Goal: Obtain resource: Obtain resource

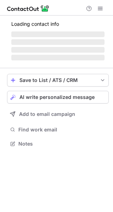
scroll to position [148, 113]
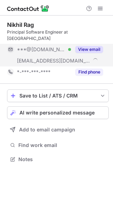
scroll to position [148, 113]
click at [91, 44] on div "View email" at bounding box center [87, 49] width 32 height 11
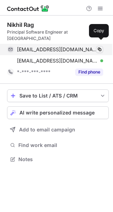
click at [99, 47] on span at bounding box center [100, 50] width 6 height 6
click at [102, 47] on span at bounding box center [100, 50] width 6 height 6
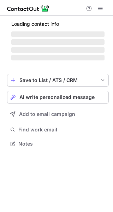
scroll to position [148, 113]
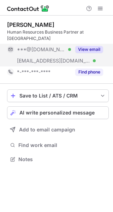
click at [89, 46] on button "View email" at bounding box center [89, 49] width 28 height 7
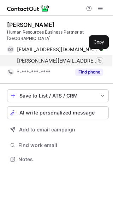
click at [100, 58] on span at bounding box center [100, 61] width 6 height 6
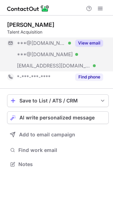
scroll to position [159, 113]
click at [91, 42] on button "View email" at bounding box center [89, 43] width 28 height 7
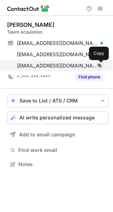
click at [102, 65] on span at bounding box center [100, 66] width 6 height 6
